Goal: Task Accomplishment & Management: Complete application form

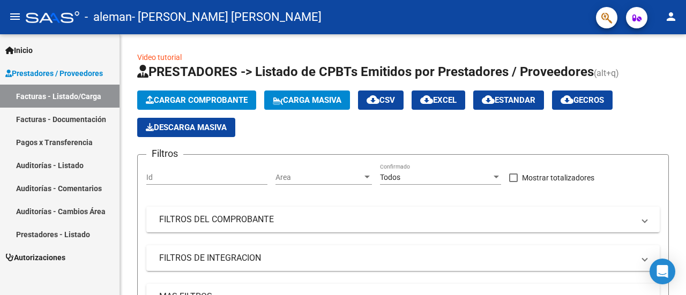
click at [43, 114] on link "Facturas - Documentación" at bounding box center [60, 119] width 120 height 23
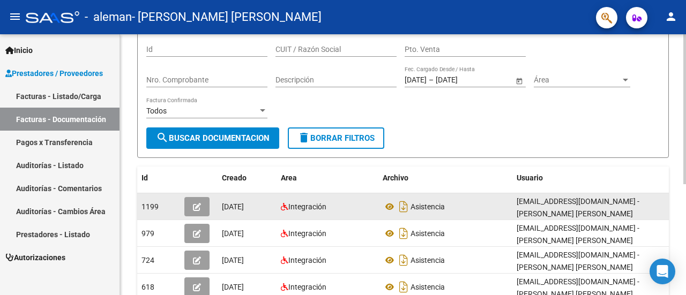
scroll to position [86, 0]
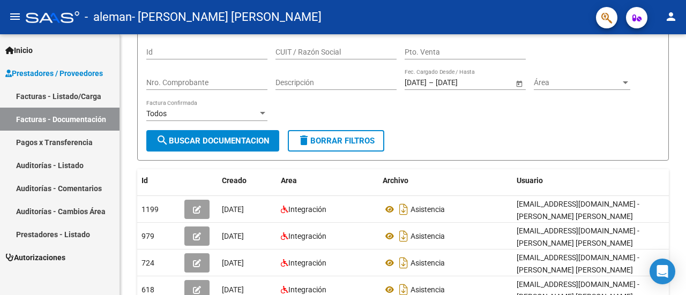
click at [69, 96] on link "Facturas - Listado/Carga" at bounding box center [60, 96] width 120 height 23
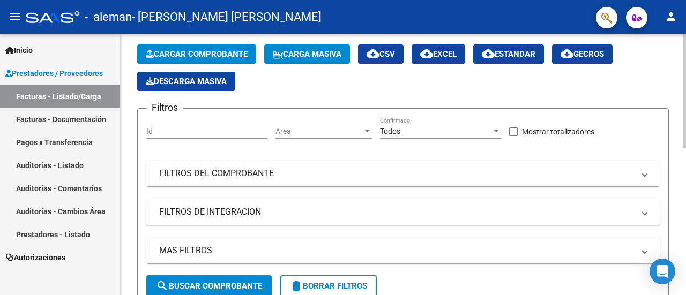
scroll to position [33, 0]
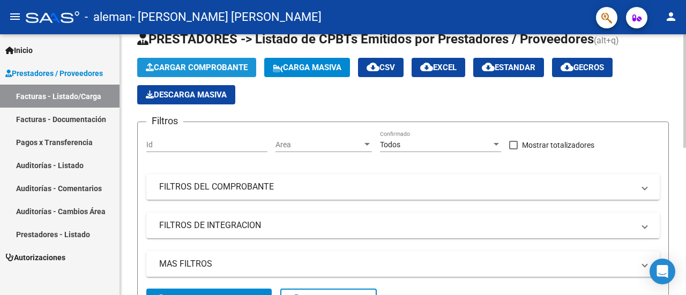
click at [210, 61] on button "Cargar Comprobante" at bounding box center [196, 67] width 119 height 19
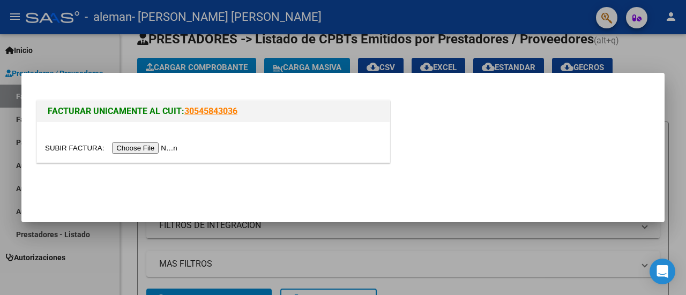
click at [120, 149] on input "file" at bounding box center [113, 148] width 136 height 11
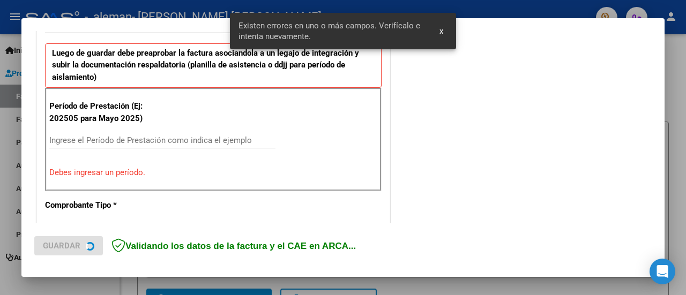
scroll to position [287, 0]
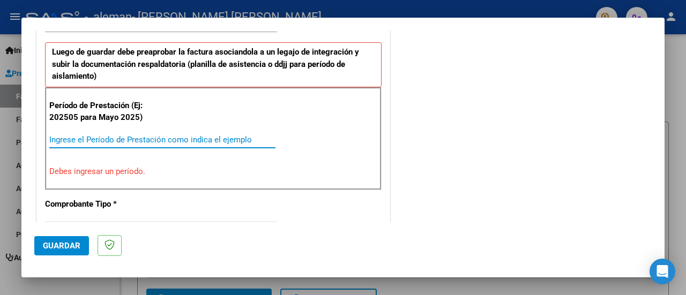
click at [83, 136] on input "Ingrese el Período de Prestación como indica el ejemplo" at bounding box center [162, 140] width 226 height 10
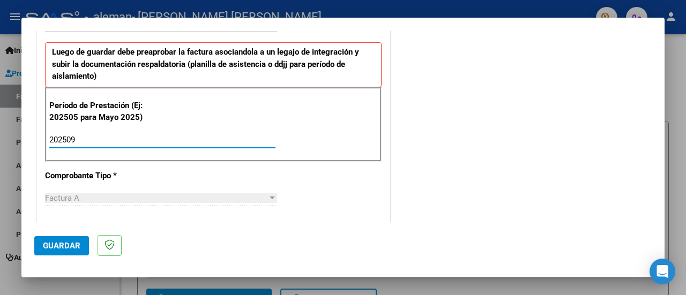
type input "202509"
click at [61, 248] on span "Guardar" at bounding box center [62, 246] width 38 height 10
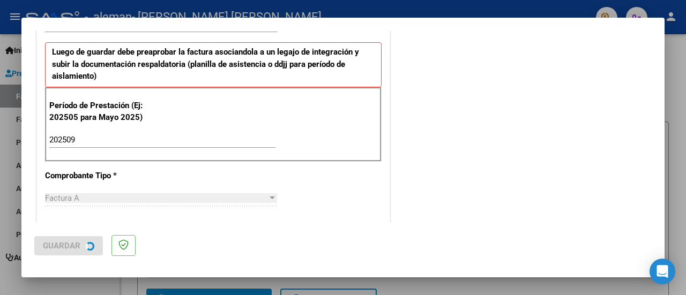
scroll to position [0, 0]
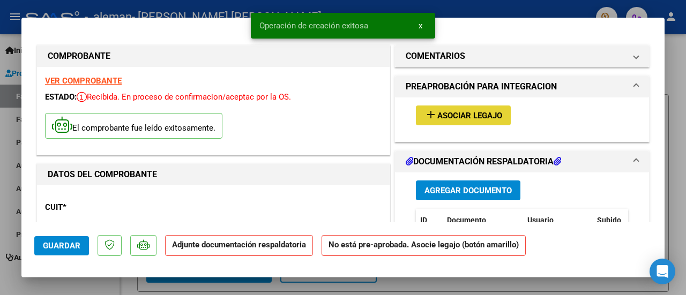
click at [472, 114] on span "Asociar Legajo" at bounding box center [469, 116] width 65 height 10
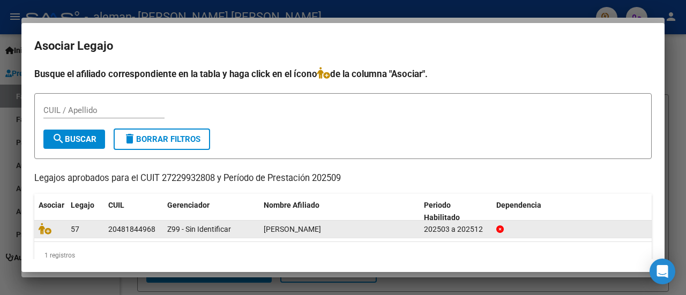
click at [136, 235] on datatable-body-cell "20481844968" at bounding box center [133, 229] width 59 height 17
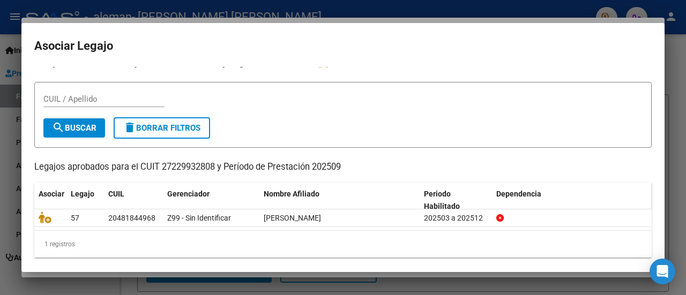
scroll to position [17, 0]
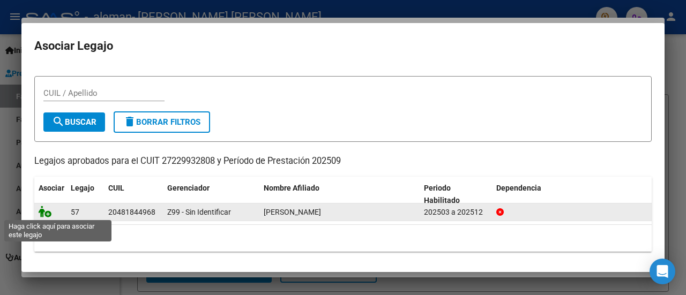
click at [44, 213] on icon at bounding box center [45, 212] width 13 height 12
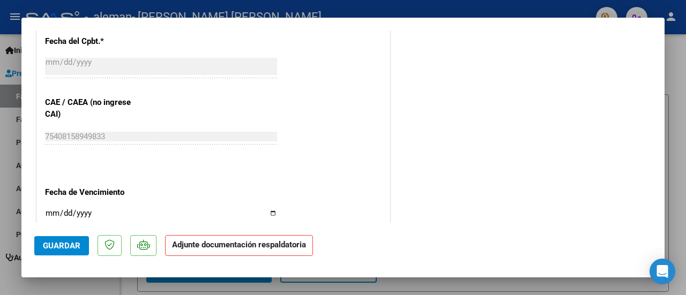
scroll to position [697, 0]
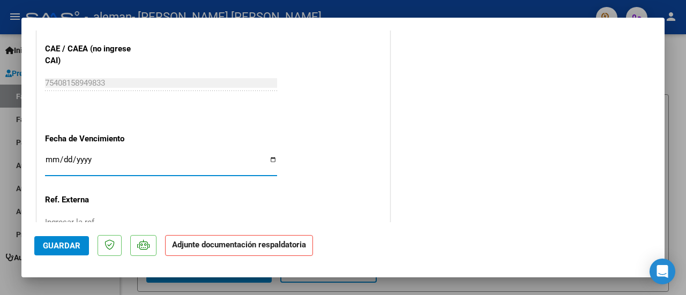
click at [269, 157] on input "Ingresar la fecha" at bounding box center [161, 163] width 232 height 17
type input "[DATE]"
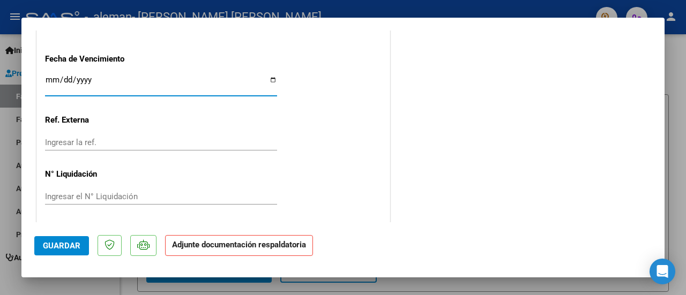
scroll to position [777, 0]
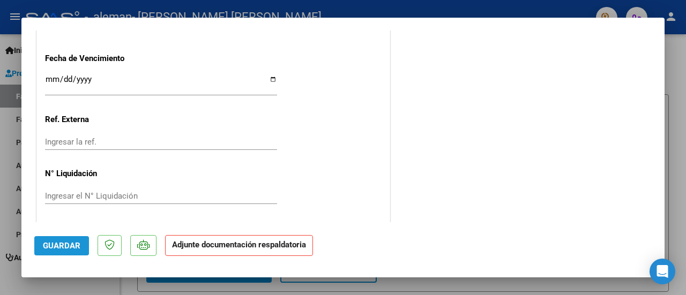
click at [70, 242] on span "Guardar" at bounding box center [62, 246] width 38 height 10
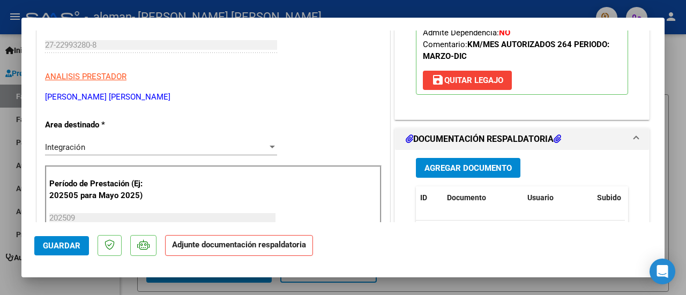
scroll to position [214, 0]
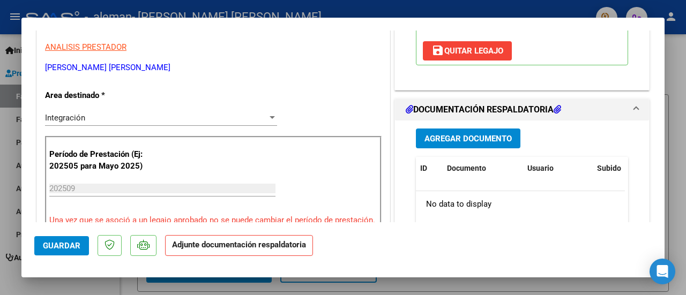
click at [444, 133] on span "Agregar Documento" at bounding box center [467, 138] width 87 height 10
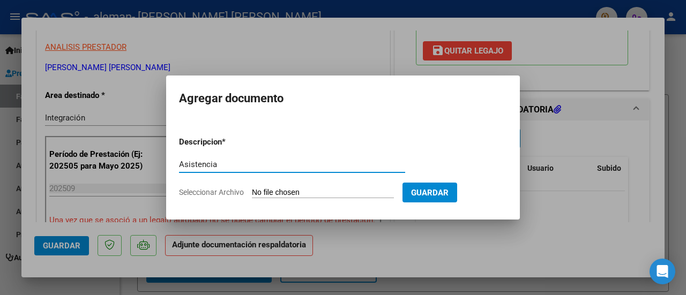
type input "Asistencia"
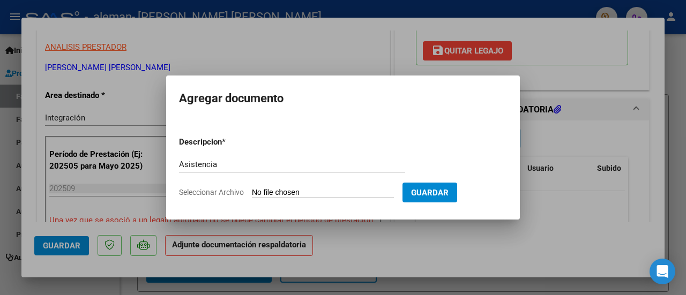
click at [265, 191] on input "Seleccionar Archivo" at bounding box center [323, 193] width 142 height 10
click at [240, 188] on span "Seleccionar Archivo" at bounding box center [211, 192] width 65 height 9
click at [252, 188] on input "Seleccionar Archivo" at bounding box center [323, 193] width 142 height 10
type input "C:\fakepath\09 Mati a.pdf"
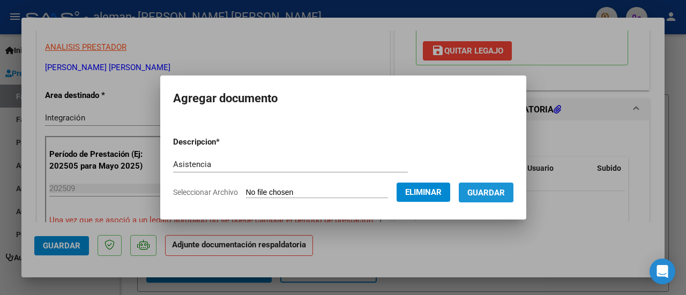
click at [483, 190] on span "Guardar" at bounding box center [486, 193] width 38 height 10
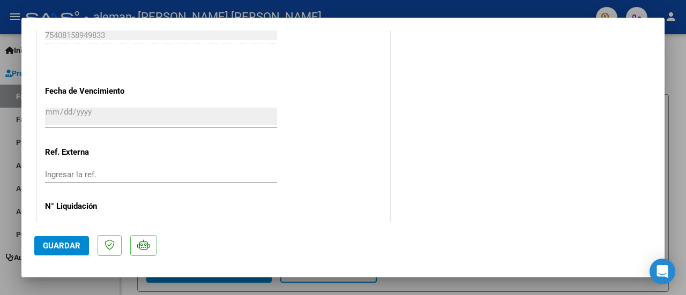
scroll to position [777, 0]
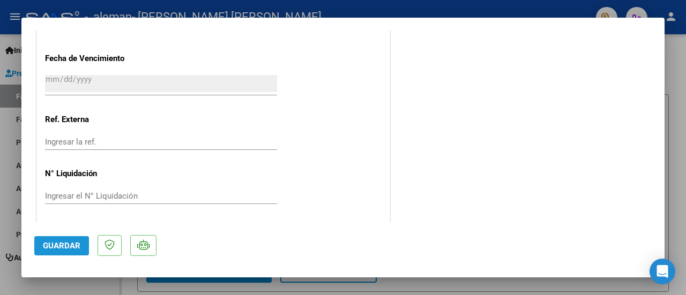
click at [49, 244] on span "Guardar" at bounding box center [62, 246] width 38 height 10
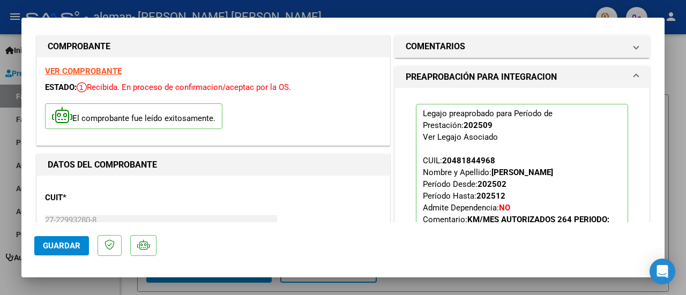
scroll to position [0, 0]
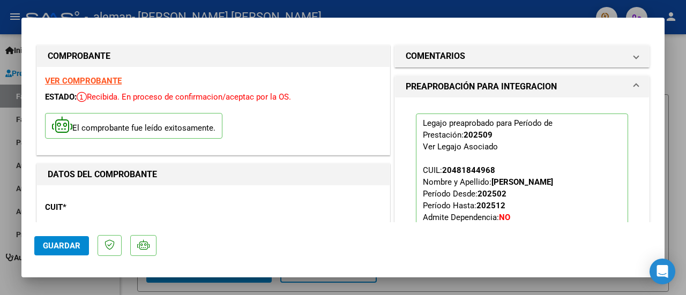
click at [683, 60] on div at bounding box center [343, 147] width 686 height 295
type input "$ 0,00"
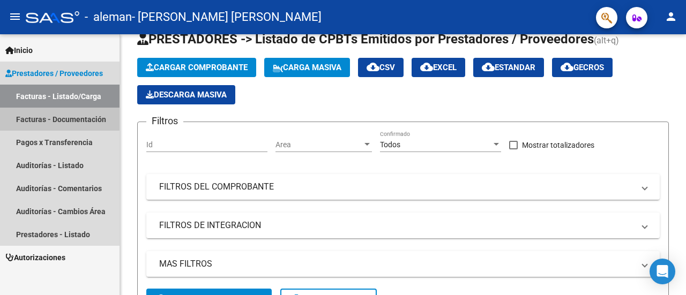
click at [52, 116] on link "Facturas - Documentación" at bounding box center [60, 119] width 120 height 23
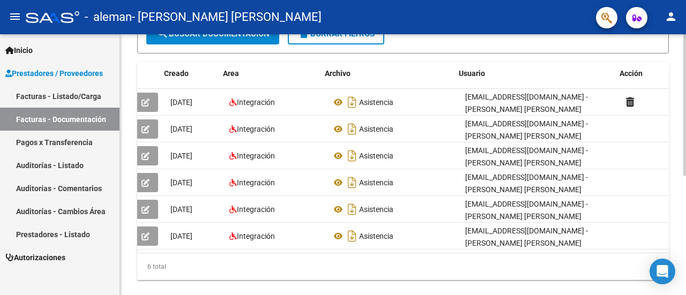
scroll to position [0, 58]
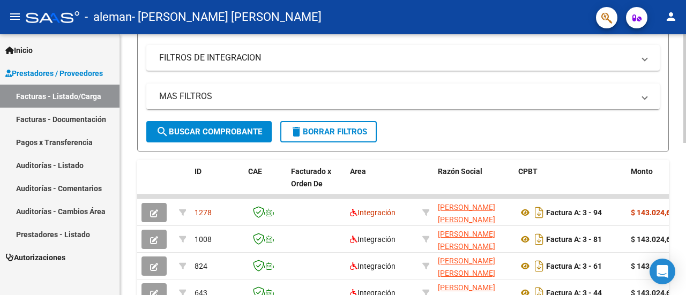
scroll to position [214, 0]
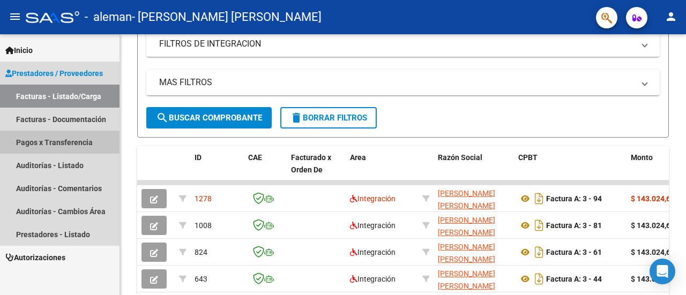
click at [77, 138] on link "Pagos x Transferencia" at bounding box center [60, 142] width 120 height 23
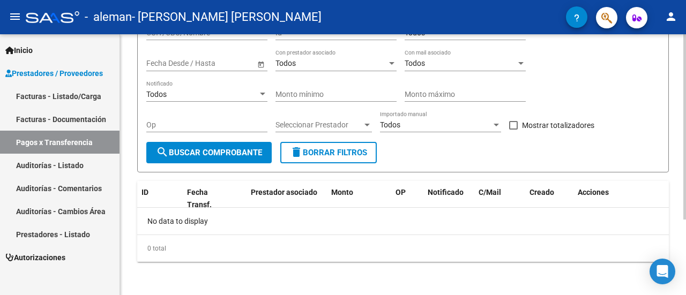
scroll to position [53, 0]
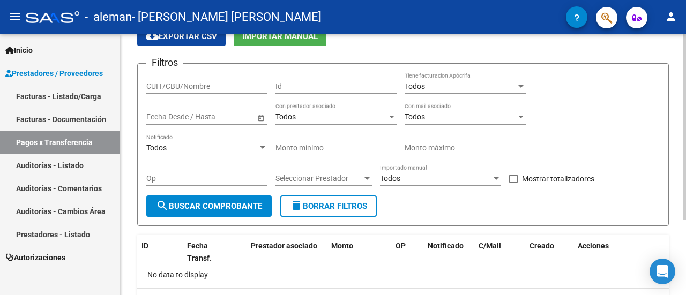
click at [259, 116] on span "Open calendar" at bounding box center [261, 117] width 26 height 26
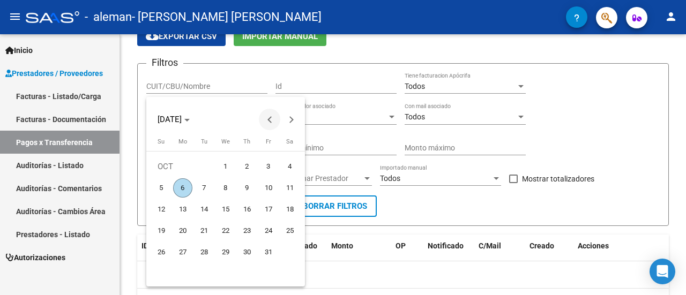
click at [268, 116] on span "Previous month" at bounding box center [269, 119] width 21 height 21
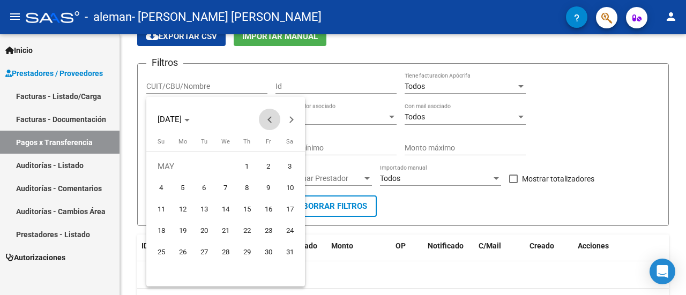
click at [268, 116] on span "Previous month" at bounding box center [269, 119] width 21 height 21
click at [312, 132] on div at bounding box center [343, 147] width 686 height 295
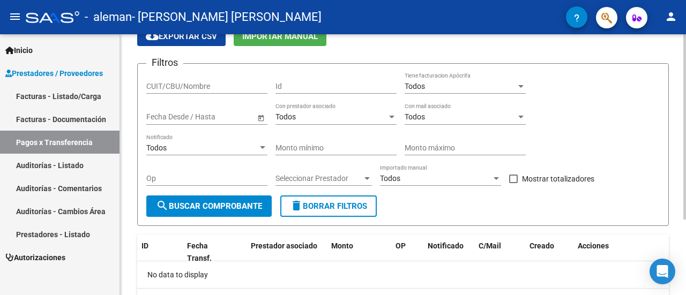
click at [263, 120] on span "Open calendar" at bounding box center [261, 117] width 26 height 26
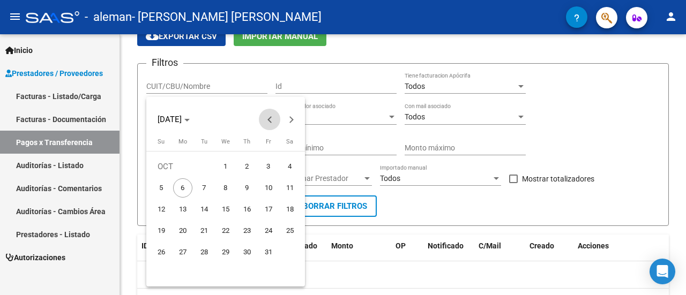
click at [271, 120] on button "Previous month" at bounding box center [269, 119] width 21 height 21
click at [266, 115] on span "Previous month" at bounding box center [269, 119] width 21 height 21
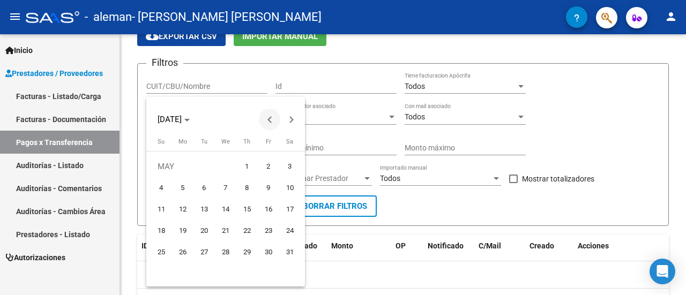
click at [266, 115] on span "Previous month" at bounding box center [269, 119] width 21 height 21
click at [203, 186] on span "1" at bounding box center [204, 187] width 19 height 19
type input "[DATE]"
click at [204, 183] on span "1" at bounding box center [204, 187] width 19 height 19
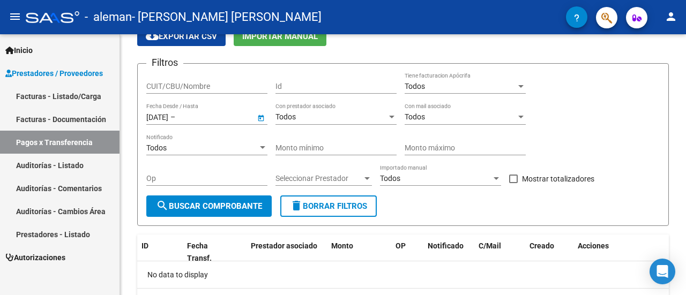
type input "[DATE]"
click at [265, 118] on span "Open calendar" at bounding box center [261, 117] width 26 height 26
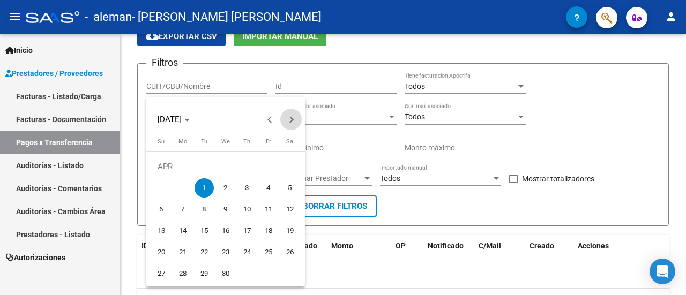
click at [294, 117] on span "Next month" at bounding box center [290, 119] width 21 height 21
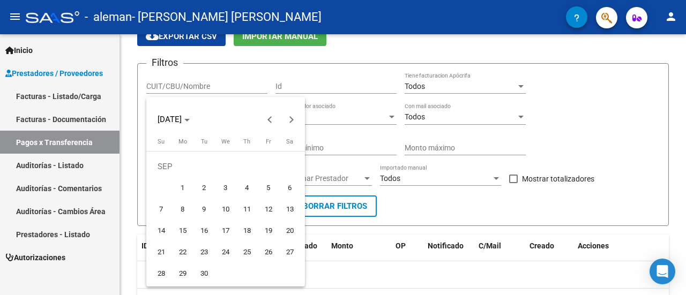
click at [183, 208] on span "8" at bounding box center [182, 209] width 19 height 19
type input "[DATE]"
click at [315, 130] on div at bounding box center [343, 147] width 686 height 295
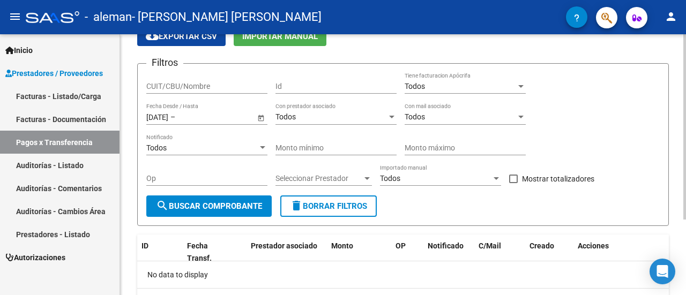
click at [260, 120] on span "Open calendar" at bounding box center [261, 117] width 26 height 26
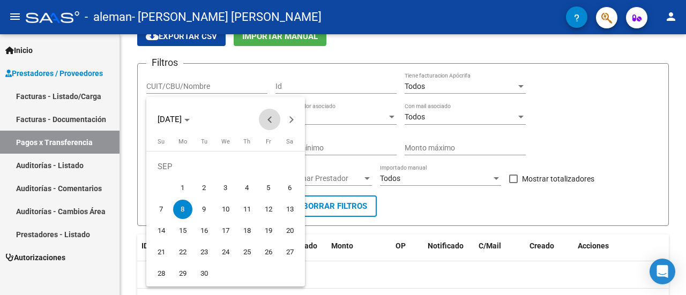
click at [268, 117] on span "Previous month" at bounding box center [269, 119] width 21 height 21
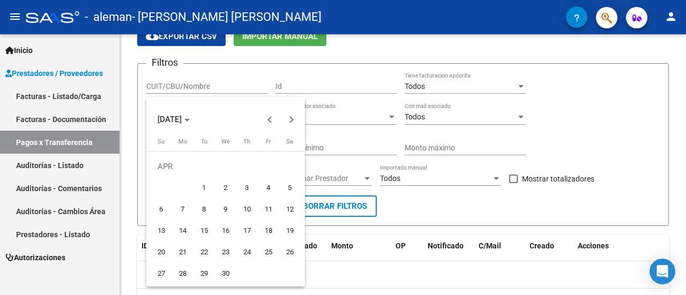
click at [204, 183] on span "1" at bounding box center [204, 187] width 19 height 19
type input "[DATE]"
click at [320, 121] on div at bounding box center [343, 147] width 686 height 295
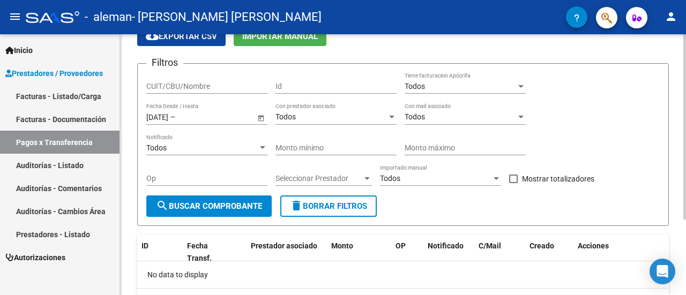
scroll to position [106, 0]
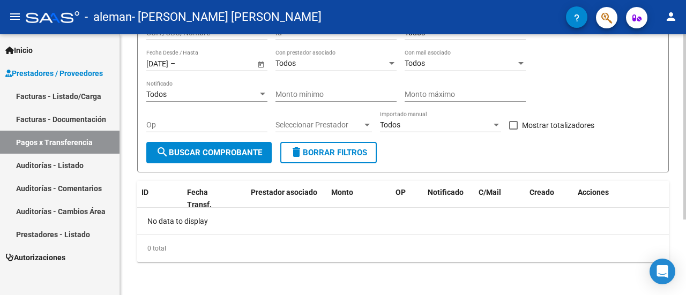
click at [208, 149] on span "search Buscar Comprobante" at bounding box center [209, 153] width 106 height 10
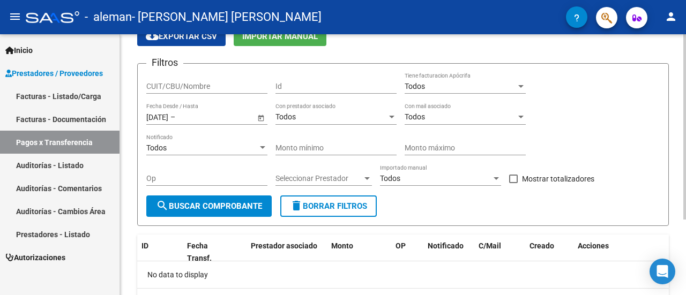
click at [299, 199] on mat-icon "delete" at bounding box center [296, 205] width 13 height 13
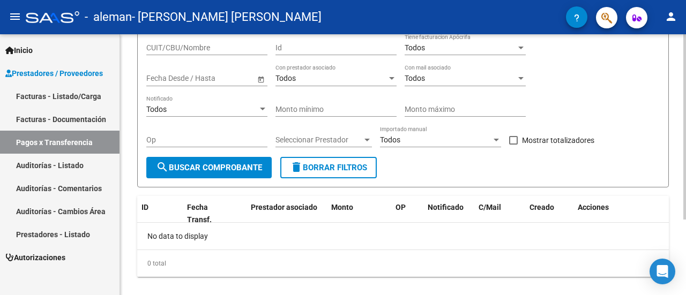
scroll to position [106, 0]
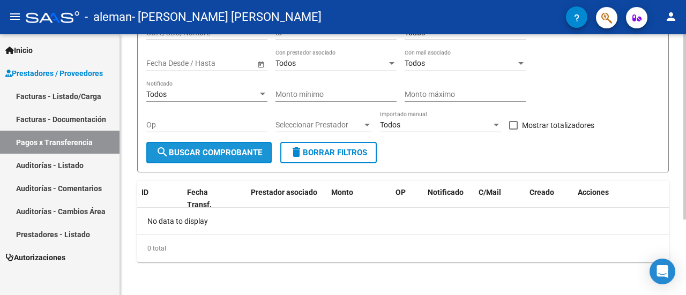
click at [219, 143] on button "search Buscar Comprobante" at bounding box center [208, 152] width 125 height 21
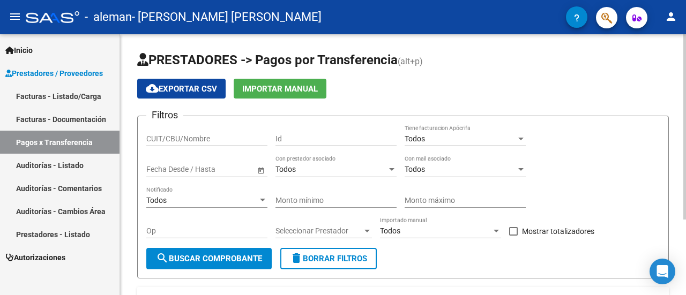
click at [259, 167] on span "Open calendar" at bounding box center [261, 170] width 26 height 26
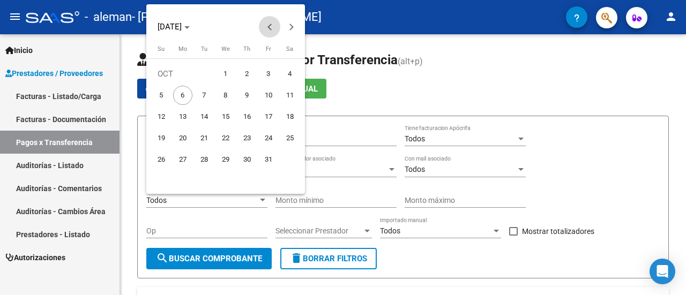
click at [268, 27] on button "Previous month" at bounding box center [269, 26] width 21 height 21
click at [268, 26] on button "Previous month" at bounding box center [269, 26] width 21 height 21
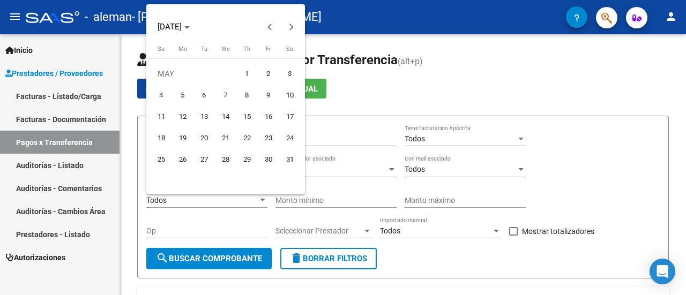
click at [247, 72] on span "1" at bounding box center [246, 73] width 19 height 19
type input "[DATE]"
click at [323, 178] on div at bounding box center [343, 147] width 686 height 295
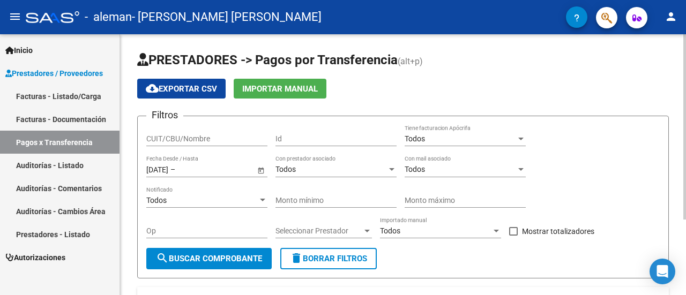
click at [194, 168] on div "[DATE] [DATE] – Fecha fin" at bounding box center [200, 169] width 109 height 9
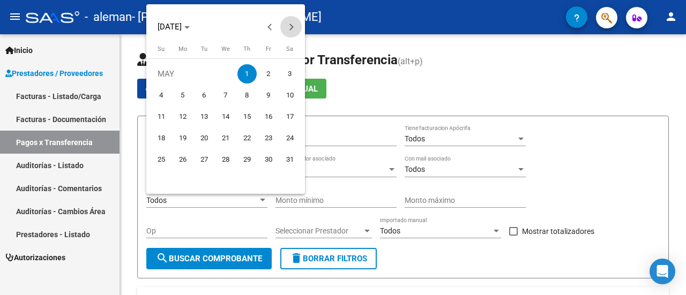
click at [294, 28] on span "Next month" at bounding box center [290, 26] width 21 height 21
click at [291, 21] on span "Next month" at bounding box center [290, 26] width 21 height 21
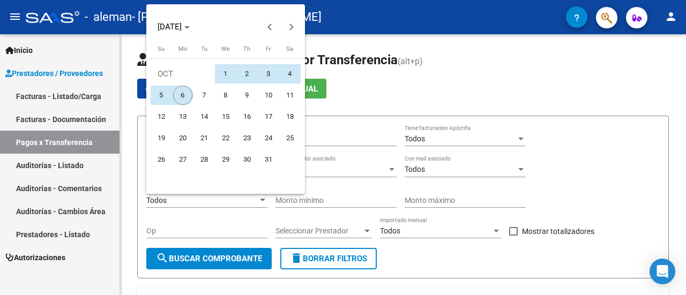
click at [181, 97] on span "6" at bounding box center [182, 95] width 19 height 19
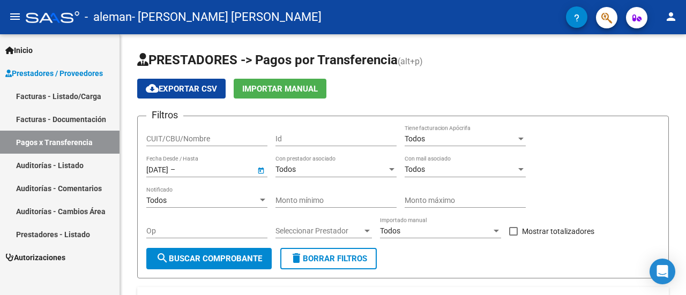
type input "[DATE]"
click at [236, 255] on span "search Buscar Comprobante" at bounding box center [209, 259] width 106 height 10
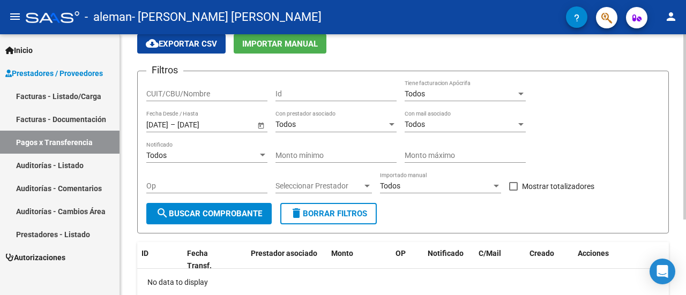
scroll to position [106, 0]
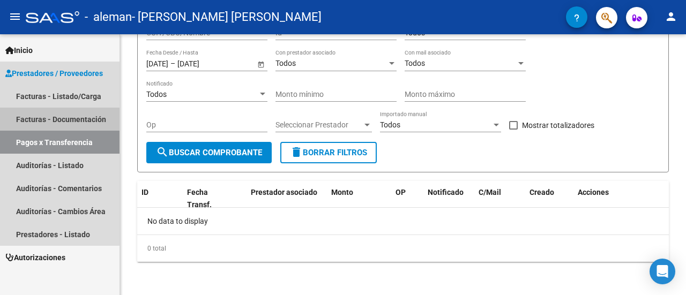
click at [59, 117] on link "Facturas - Documentación" at bounding box center [60, 119] width 120 height 23
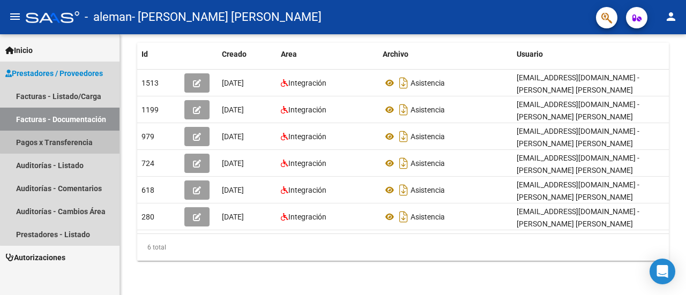
drag, startPoint x: 70, startPoint y: 136, endPoint x: 112, endPoint y: 155, distance: 45.8
click at [70, 137] on link "Pagos x Transferencia" at bounding box center [60, 142] width 120 height 23
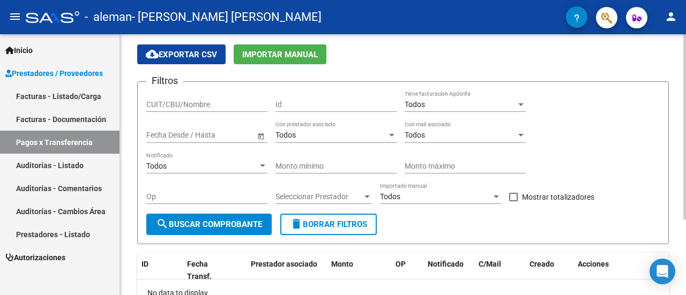
scroll to position [106, 0]
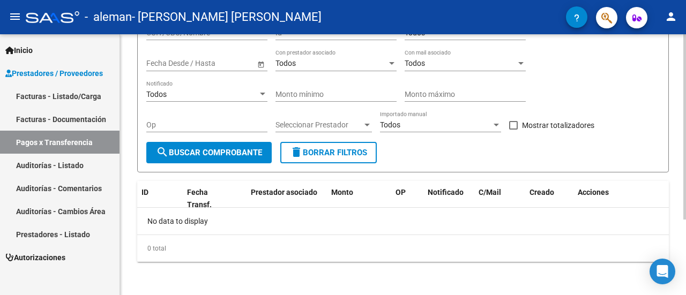
click at [249, 156] on button "search Buscar Comprobante" at bounding box center [208, 152] width 125 height 21
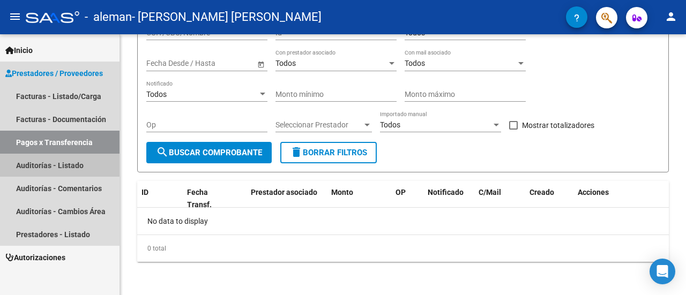
click at [54, 166] on link "Auditorías - Listado" at bounding box center [60, 165] width 120 height 23
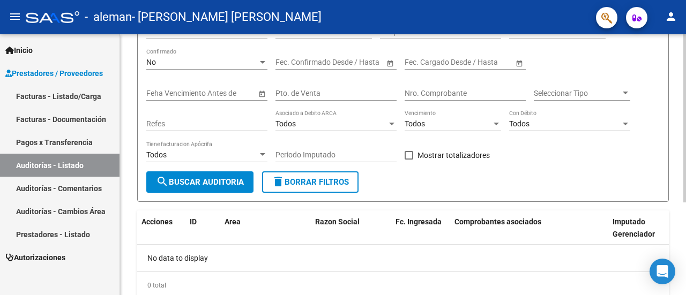
scroll to position [107, 0]
drag, startPoint x: 206, startPoint y: 180, endPoint x: 225, endPoint y: 182, distance: 18.9
click at [206, 180] on span "search Buscar Auditoria" at bounding box center [200, 182] width 88 height 10
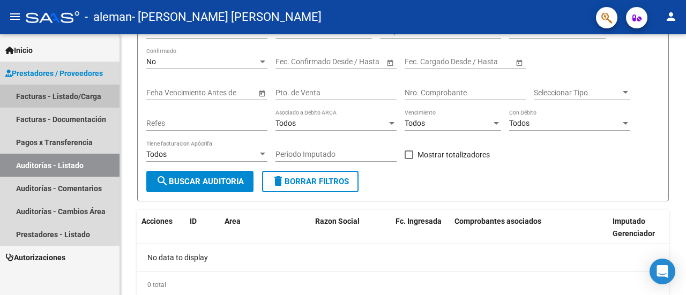
click at [96, 93] on link "Facturas - Listado/Carga" at bounding box center [60, 96] width 120 height 23
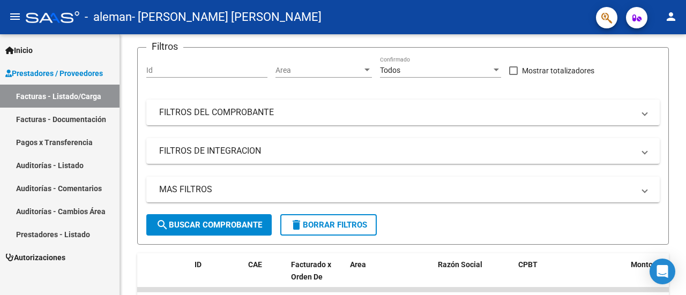
click at [78, 118] on link "Facturas - Documentación" at bounding box center [60, 119] width 120 height 23
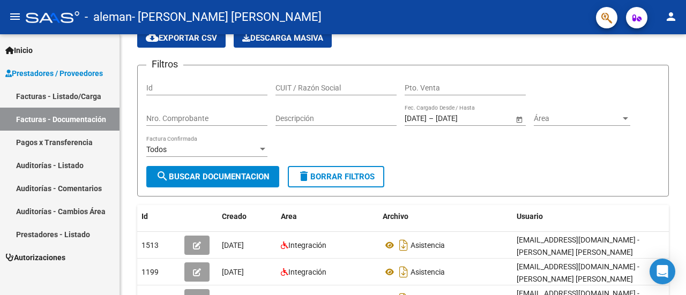
scroll to position [107, 0]
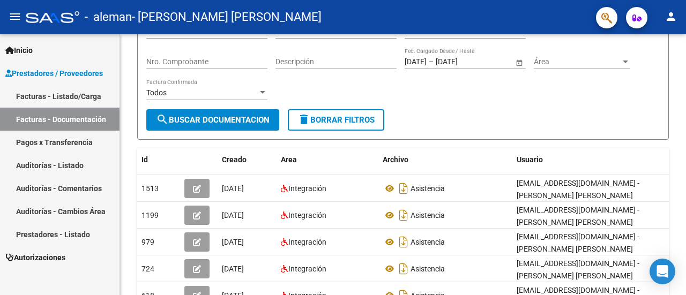
click at [79, 95] on link "Facturas - Listado/Carga" at bounding box center [60, 96] width 120 height 23
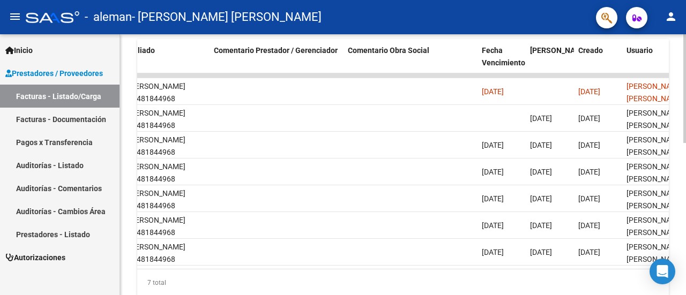
scroll to position [0, 1728]
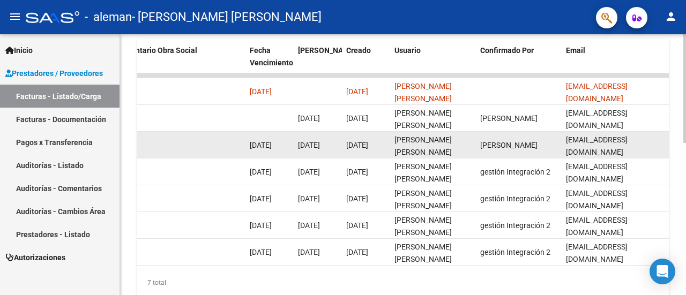
click at [207, 148] on datatable-body-cell at bounding box center [178, 145] width 134 height 26
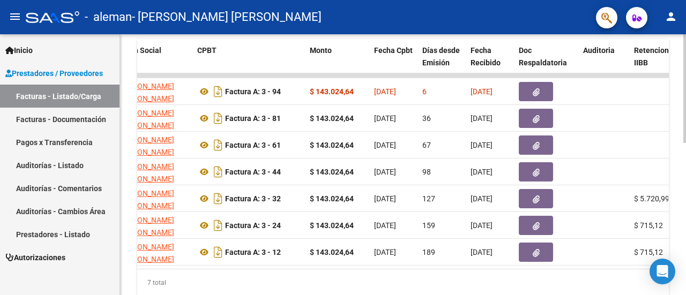
scroll to position [0, 0]
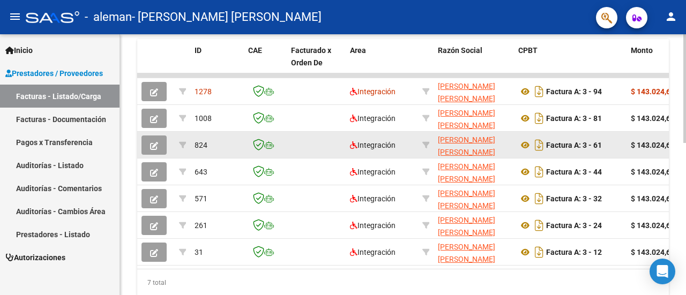
click at [156, 145] on icon "button" at bounding box center [154, 146] width 8 height 8
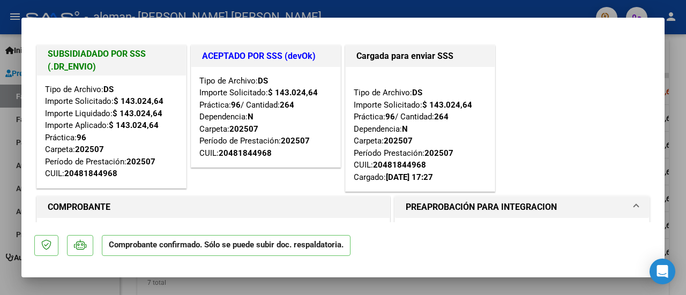
click at [680, 151] on div at bounding box center [343, 147] width 686 height 295
type input "$ 0,00"
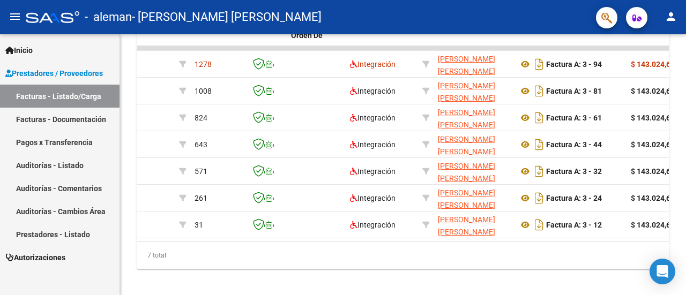
scroll to position [322, 0]
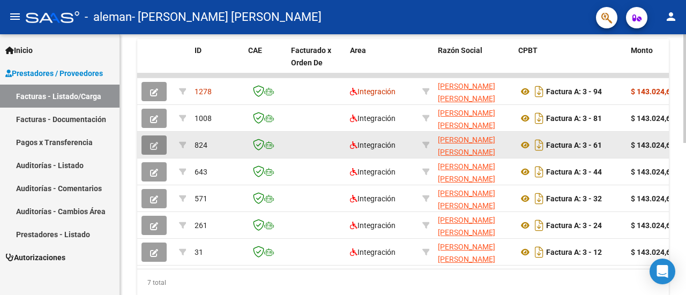
click at [146, 137] on button "button" at bounding box center [153, 145] width 25 height 19
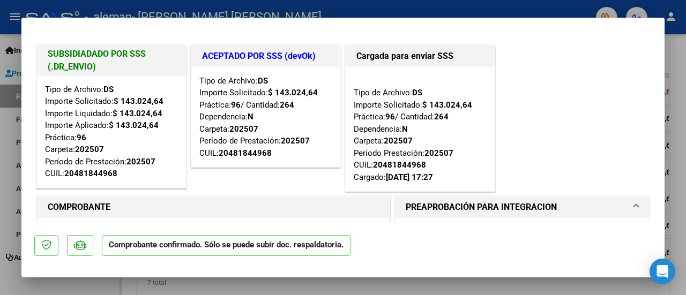
click at [683, 125] on div at bounding box center [343, 147] width 686 height 295
type input "$ 0,00"
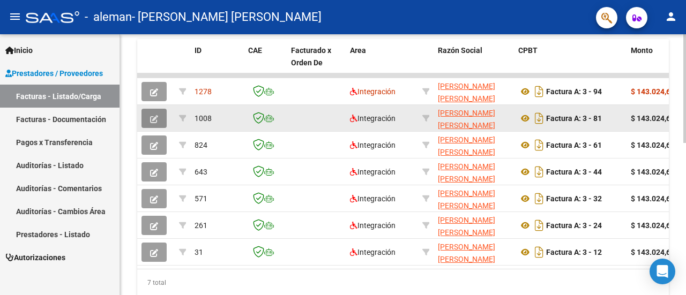
click at [155, 115] on icon "button" at bounding box center [154, 119] width 8 height 8
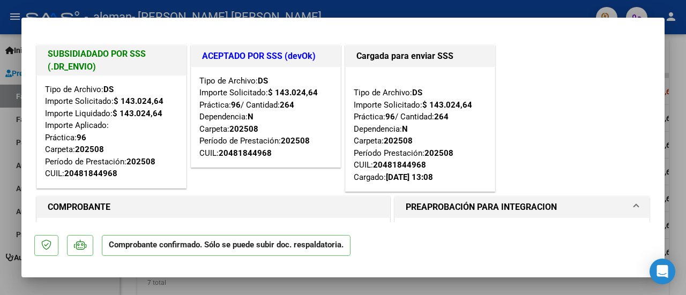
click at [635, 207] on mat-expansion-panel-header "PREAPROBACIÓN PARA INTEGRACION" at bounding box center [522, 207] width 254 height 21
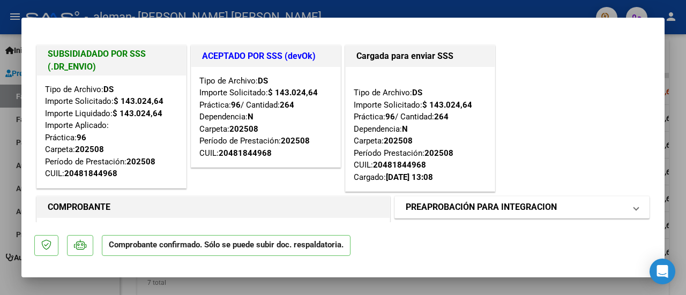
click at [634, 207] on span at bounding box center [636, 207] width 4 height 13
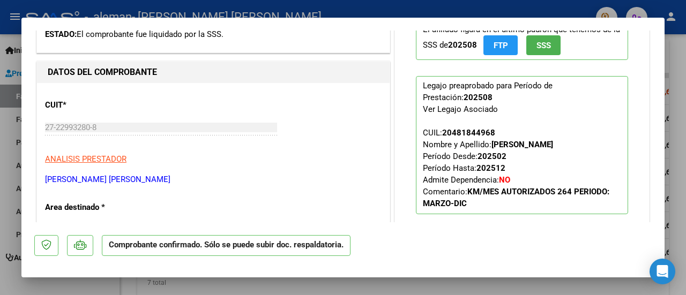
scroll to position [0, 0]
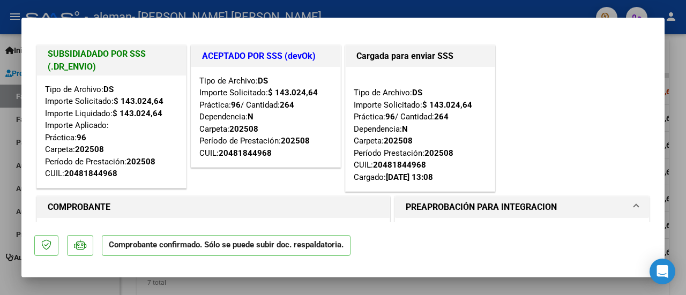
click at [685, 108] on div at bounding box center [343, 147] width 686 height 295
type input "$ 0,00"
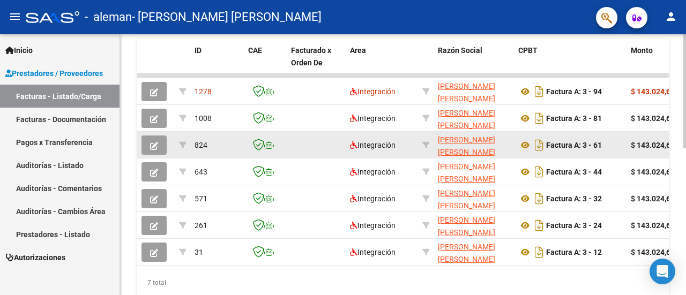
scroll to position [322, 0]
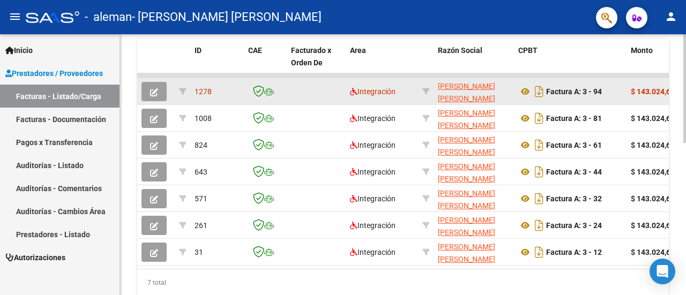
click at [159, 91] on button "button" at bounding box center [153, 91] width 25 height 19
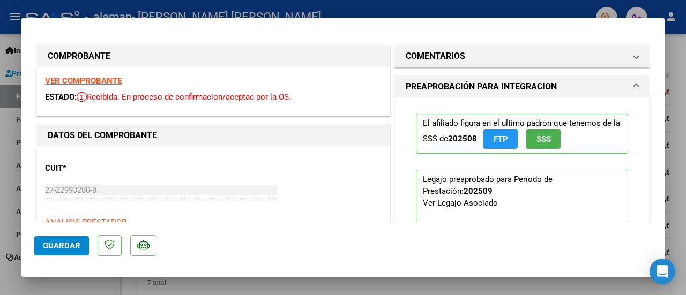
click at [674, 69] on div at bounding box center [343, 147] width 686 height 295
type input "$ 0,00"
